Goal: Contribute content

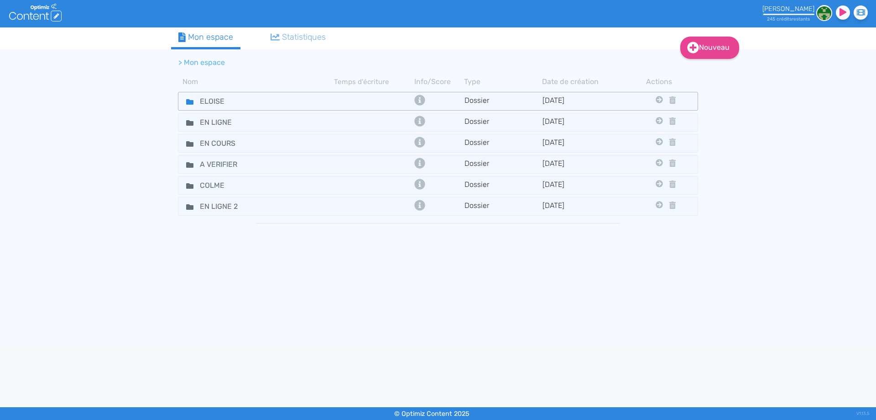
click at [189, 100] on icon at bounding box center [189, 101] width 7 height 5
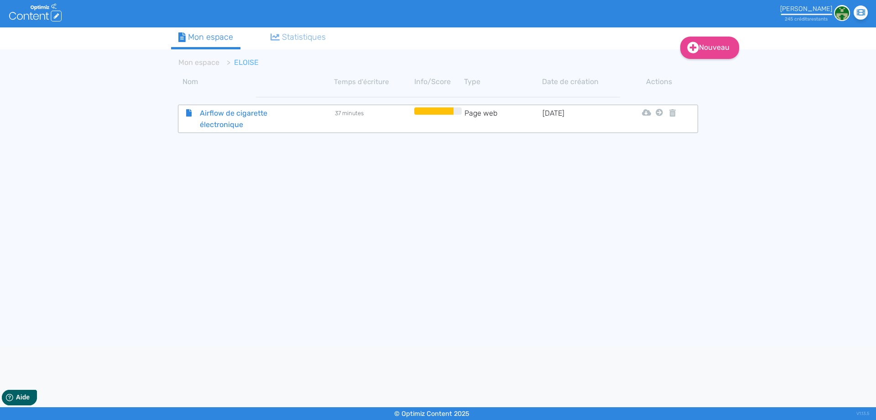
click at [226, 119] on span "Airflow de cigarette électronique" at bounding box center [244, 118] width 103 height 23
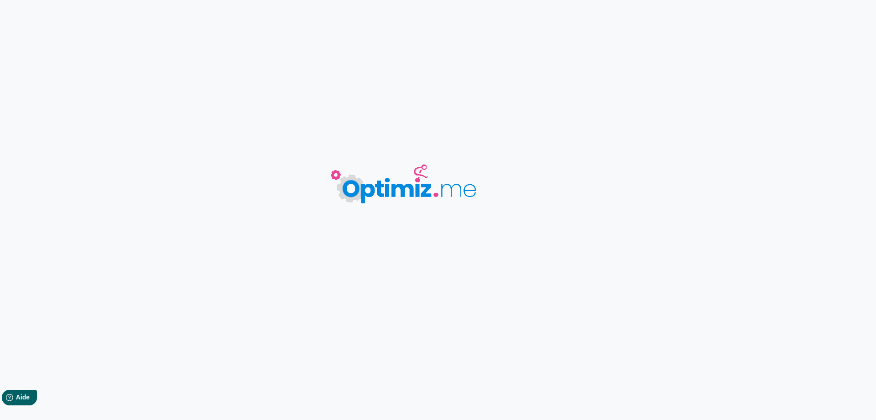
type input "Airflow de cigarette électronique"
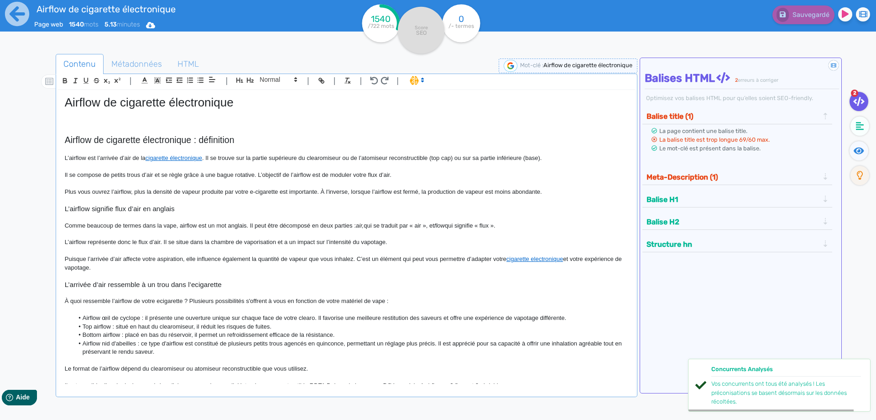
click at [219, 118] on p at bounding box center [347, 122] width 564 height 8
click at [242, 121] on p "[URL][DOMAIN_NAME]" at bounding box center [347, 122] width 564 height 8
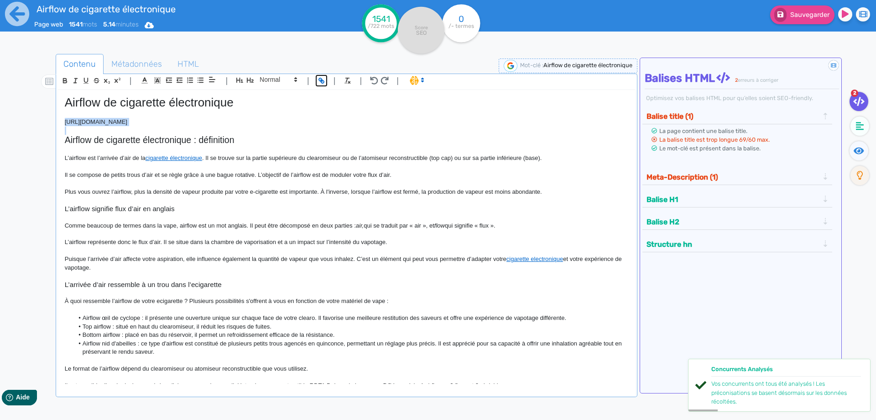
click at [316, 83] on button "button" at bounding box center [321, 80] width 10 height 10
type input "[URL][DOMAIN_NAME]"
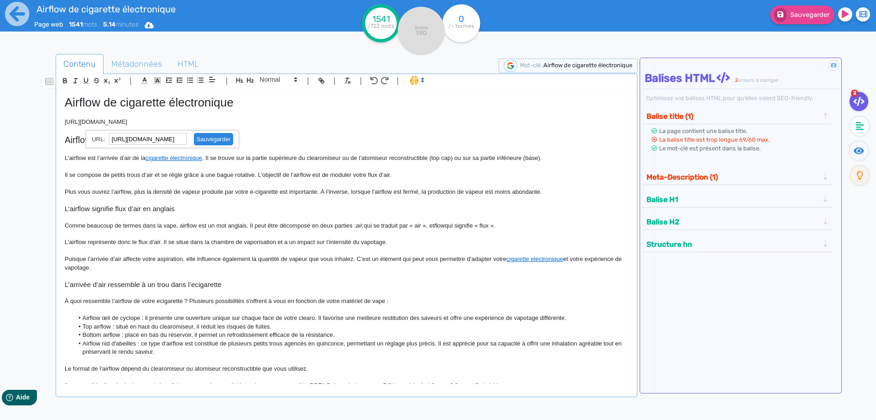
click at [217, 142] on link at bounding box center [210, 139] width 47 height 7
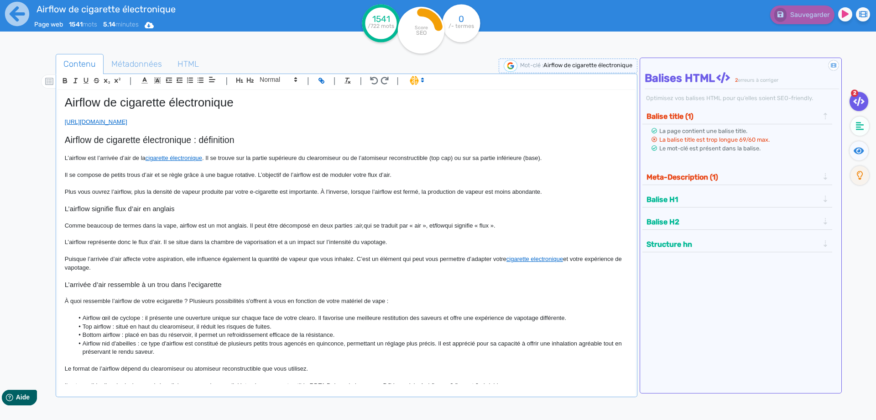
click at [262, 187] on p at bounding box center [347, 183] width 564 height 8
click at [325, 127] on p at bounding box center [347, 130] width 564 height 8
click at [791, 11] on span "Sauvegarder" at bounding box center [810, 15] width 39 height 8
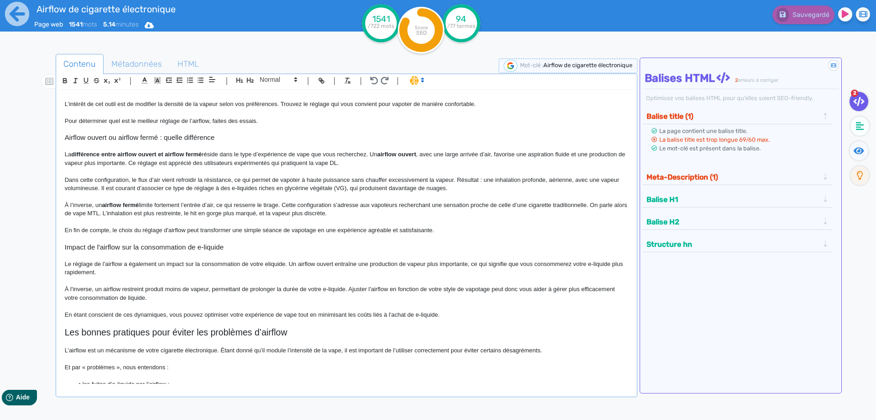
scroll to position [411, 0]
click at [764, 174] on button "Meta-Description (1)" at bounding box center [733, 176] width 178 height 15
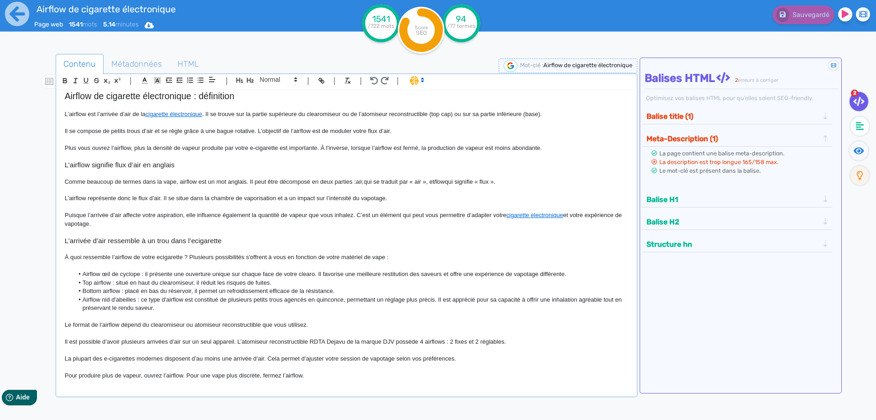
scroll to position [0, 0]
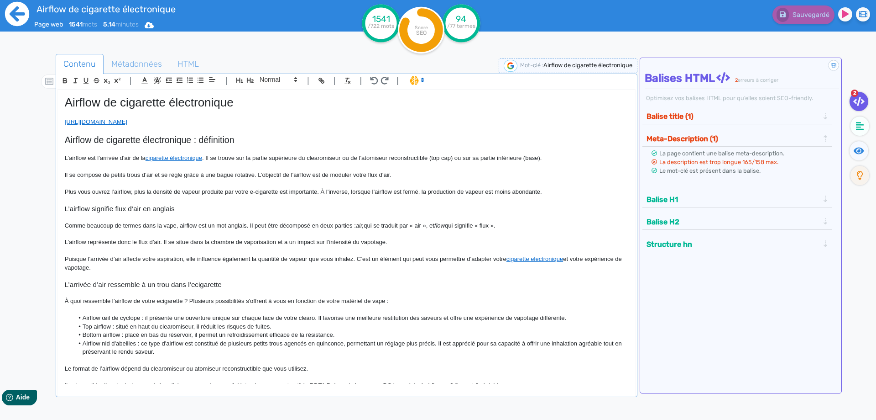
click at [10, 14] on icon at bounding box center [17, 13] width 25 height 25
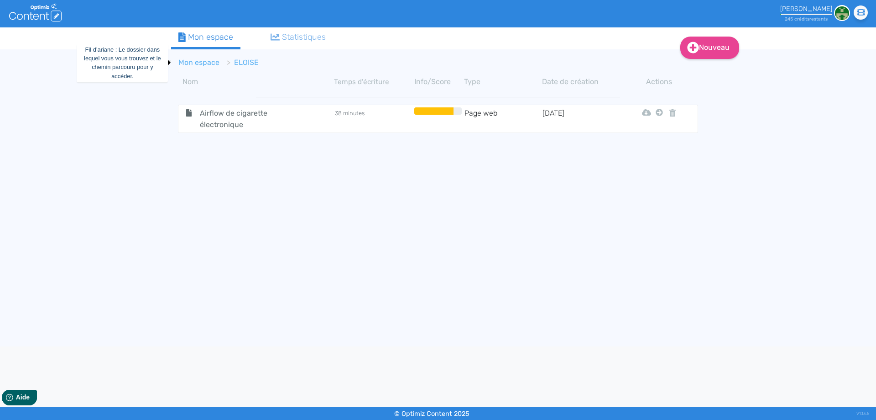
click at [194, 59] on link "Mon espace" at bounding box center [198, 62] width 41 height 9
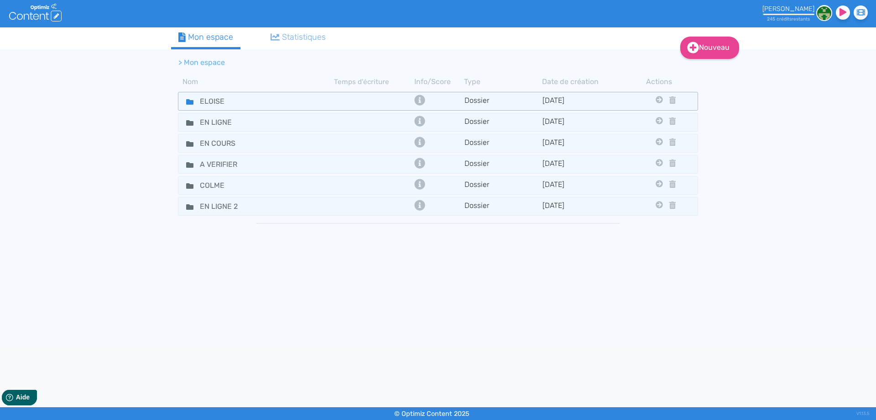
click at [185, 103] on fa-icon at bounding box center [186, 100] width 14 height 13
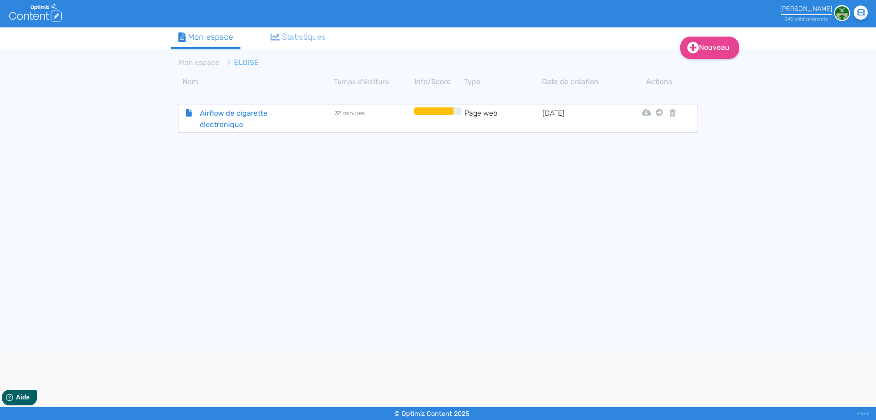
click at [231, 118] on span "Airflow de cigarette électronique" at bounding box center [244, 118] width 103 height 23
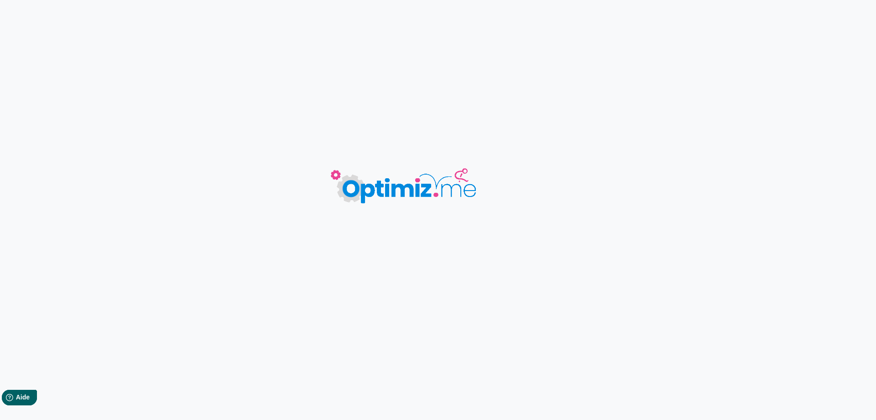
type input "Airflow de cigarette électronique"
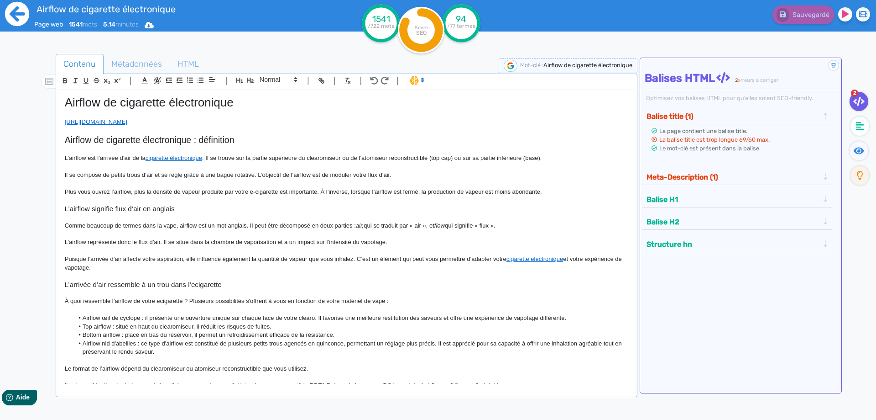
click at [28, 12] on icon at bounding box center [17, 14] width 24 height 24
